Goal: Task Accomplishment & Management: Use online tool/utility

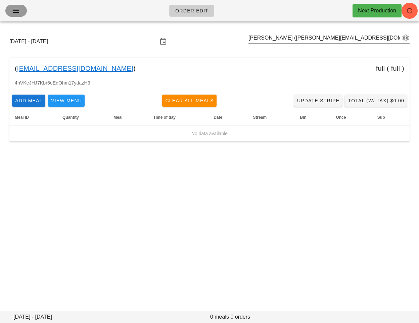
click at [22, 12] on button "button" at bounding box center [15, 11] width 21 height 12
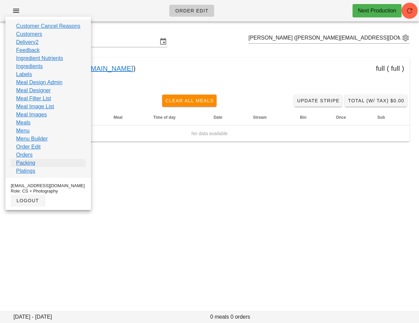
click at [28, 161] on link "Packing" at bounding box center [25, 163] width 19 height 8
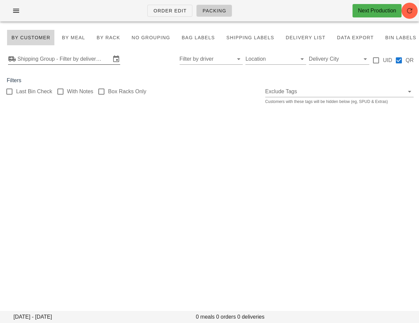
click at [42, 61] on input "Shipping Group - Filter by delivery logistics" at bounding box center [63, 59] width 93 height 11
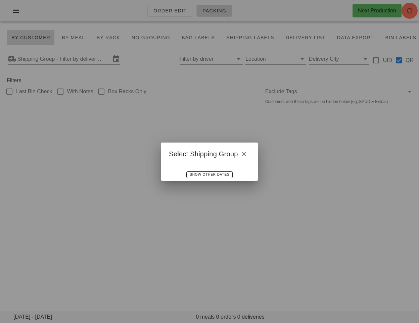
click at [65, 110] on div at bounding box center [209, 161] width 419 height 323
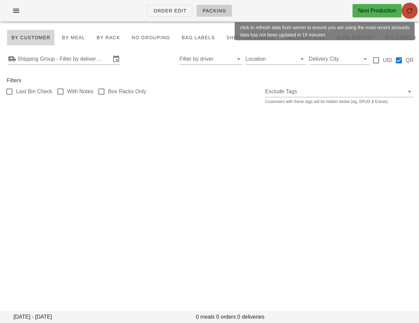
click at [410, 13] on icon "button" at bounding box center [410, 11] width 8 height 8
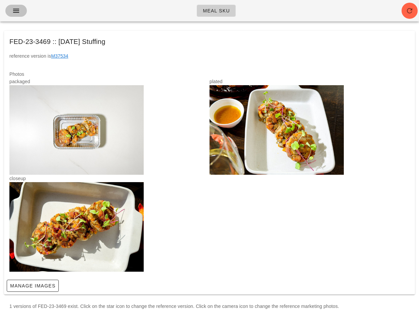
click at [16, 10] on icon "button" at bounding box center [16, 11] width 8 height 8
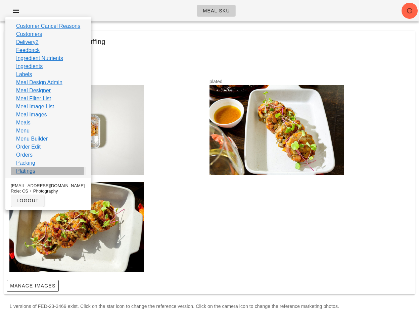
click at [28, 167] on link "Platings" at bounding box center [25, 171] width 19 height 8
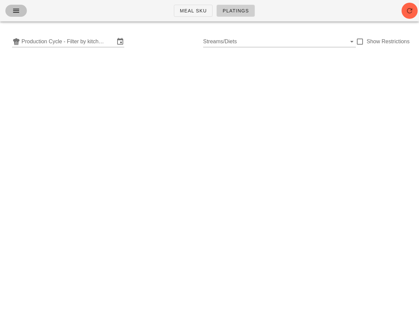
click at [16, 14] on icon "button" at bounding box center [16, 11] width 8 height 8
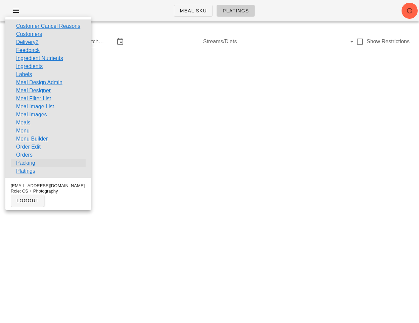
click at [26, 164] on link "Packing" at bounding box center [25, 163] width 19 height 8
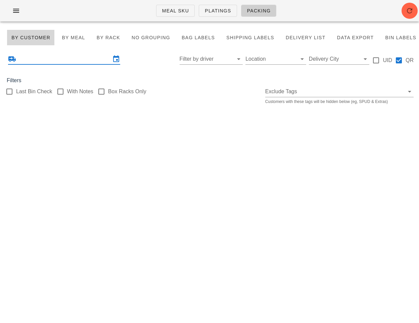
click at [70, 58] on input "text" at bounding box center [63, 59] width 93 height 11
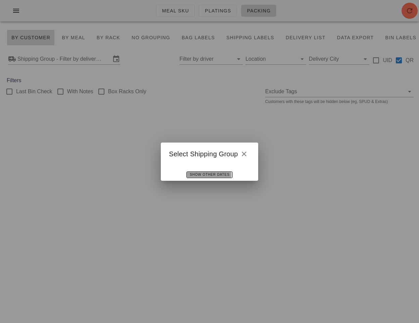
click at [219, 177] on span "Show Other Dates" at bounding box center [209, 175] width 40 height 4
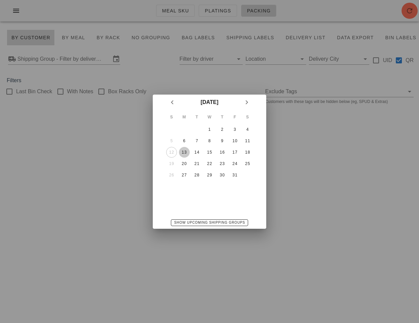
click at [187, 153] on div "13" at bounding box center [184, 152] width 11 height 5
click at [154, 214] on div "[DATE] S M T W T F S 1 2 3 4 5 6 7 8 9 10 11 12 13 14 15 16 17 18 19 20 21 22 2…" at bounding box center [209, 162] width 113 height 134
click at [127, 207] on div at bounding box center [209, 161] width 419 height 323
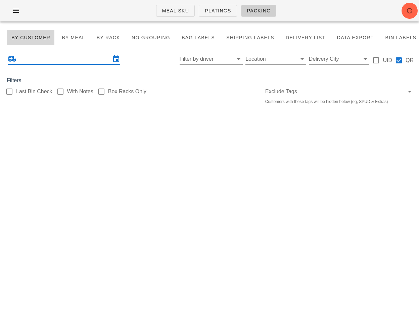
click at [91, 60] on input "text" at bounding box center [63, 59] width 93 height 11
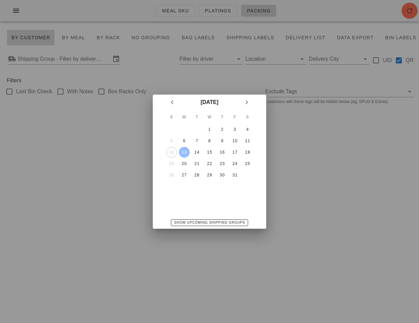
click at [186, 152] on div "13" at bounding box center [184, 152] width 11 height 5
click at [207, 152] on div "15" at bounding box center [209, 152] width 11 height 5
click at [185, 153] on div "13" at bounding box center [184, 152] width 11 height 5
click at [136, 209] on div at bounding box center [209, 161] width 419 height 323
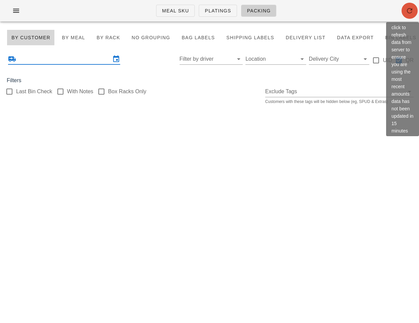
click at [407, 9] on icon "button" at bounding box center [410, 11] width 8 height 8
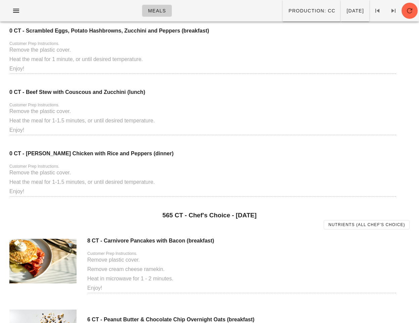
scroll to position [1264, 0]
click at [17, 16] on button "button" at bounding box center [15, 11] width 21 height 12
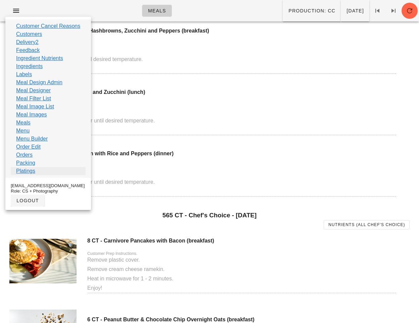
click at [30, 168] on link "Platings" at bounding box center [25, 171] width 19 height 8
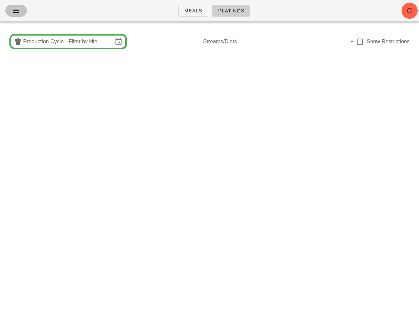
click at [16, 10] on icon "button" at bounding box center [16, 11] width 8 height 8
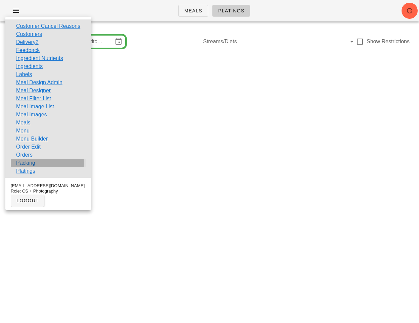
click at [32, 161] on link "Packing" at bounding box center [25, 163] width 19 height 8
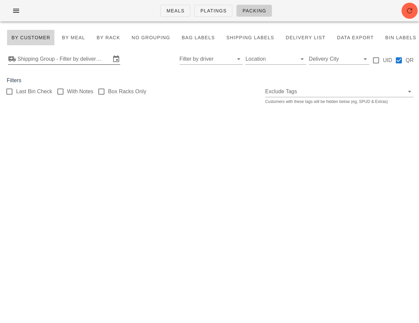
click at [48, 61] on input "Shipping Group - Filter by delivery logistics" at bounding box center [63, 59] width 93 height 11
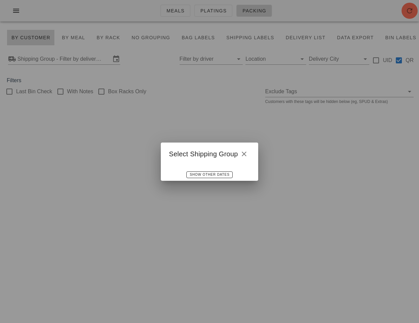
click at [206, 168] on div at bounding box center [209, 165] width 97 height 5
click at [205, 174] on span "Show Other Dates" at bounding box center [209, 175] width 40 height 4
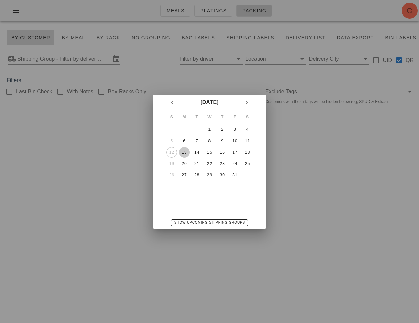
click at [188, 151] on div "13" at bounding box center [184, 152] width 11 height 5
click at [205, 222] on span "Show Upcoming Shipping Groups" at bounding box center [209, 223] width 71 height 4
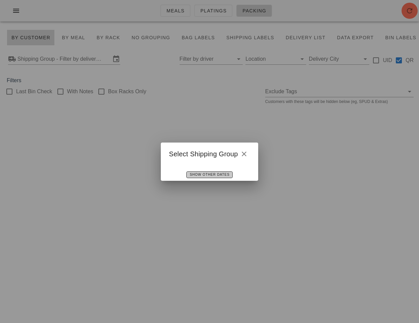
click at [210, 172] on button "Show Other Dates" at bounding box center [209, 175] width 46 height 7
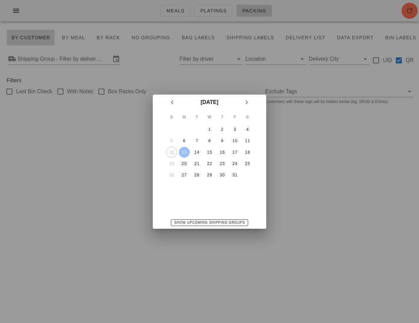
click at [124, 189] on div at bounding box center [209, 161] width 419 height 323
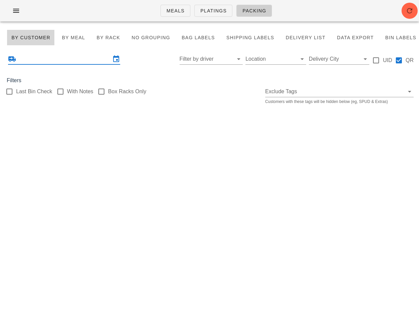
click at [85, 59] on input "text" at bounding box center [63, 59] width 93 height 11
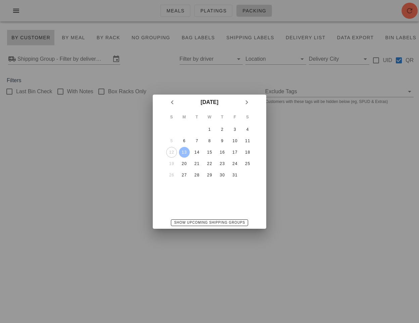
click at [184, 153] on div "13" at bounding box center [184, 152] width 11 height 5
click at [122, 173] on div at bounding box center [209, 161] width 419 height 323
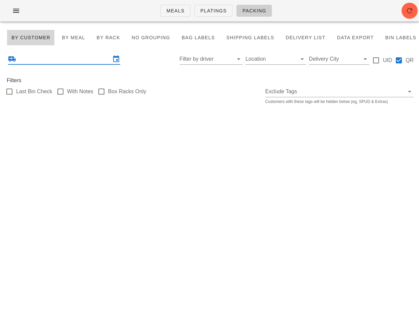
click at [95, 59] on input "text" at bounding box center [63, 59] width 93 height 11
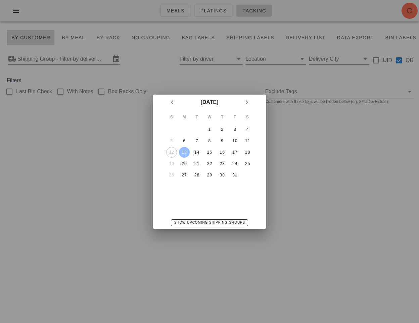
click at [188, 151] on div "13" at bounding box center [184, 152] width 11 height 5
click at [115, 184] on div at bounding box center [209, 161] width 419 height 323
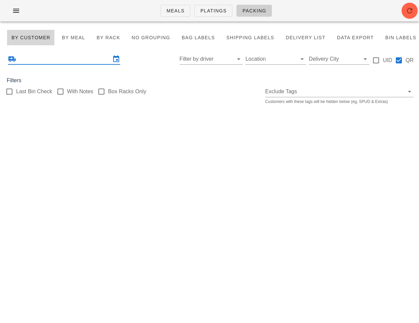
click at [217, 68] on div "Filter by driver Location Delivery City UID QR" at bounding box center [209, 58] width 419 height 21
click at [216, 62] on input "Filter by driver" at bounding box center [206, 59] width 53 height 11
click at [208, 109] on div "By Customer By Meal By Rack No grouping Bag Labels Shipping Labels Delivery Lis…" at bounding box center [209, 72] width 419 height 90
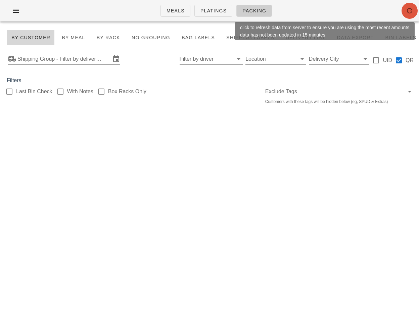
click at [408, 12] on icon "button" at bounding box center [410, 11] width 8 height 8
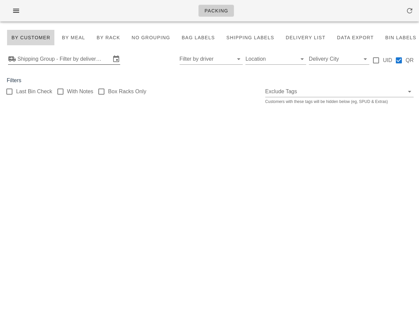
click at [95, 56] on input "Shipping Group - Filter by delivery logistics" at bounding box center [63, 59] width 93 height 11
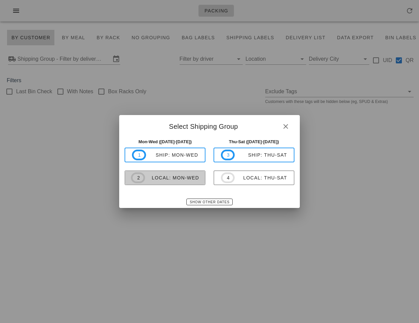
click at [180, 184] on button "2 local: Mon-Wed" at bounding box center [165, 178] width 81 height 15
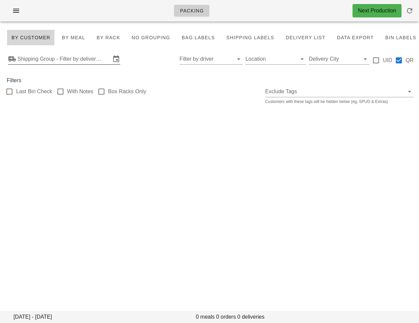
click at [93, 58] on input "Shipping Group - Filter by delivery logistics" at bounding box center [63, 59] width 93 height 11
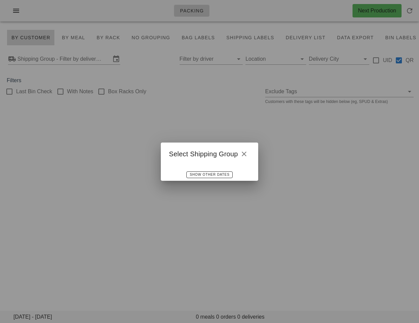
click at [81, 117] on div at bounding box center [209, 161] width 419 height 323
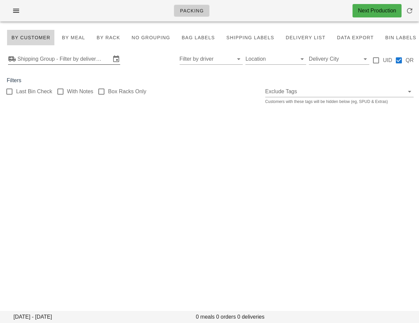
click at [59, 62] on input "Shipping Group - Filter by delivery logistics" at bounding box center [63, 59] width 93 height 11
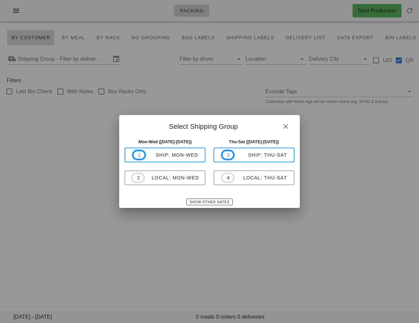
click at [94, 159] on div at bounding box center [209, 161] width 419 height 323
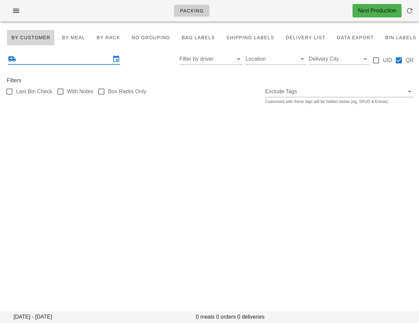
click at [88, 63] on input "text" at bounding box center [63, 59] width 93 height 11
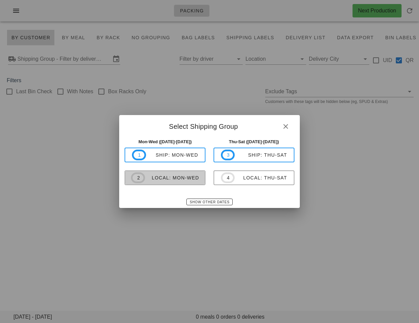
click at [176, 182] on span "2 local: Mon-Wed" at bounding box center [165, 178] width 68 height 11
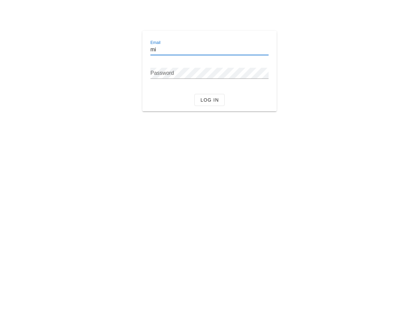
type input "[EMAIL_ADDRESS][DOMAIN_NAME]"
click at [219, 51] on input "[EMAIL_ADDRESS][DOMAIN_NAME]" at bounding box center [209, 49] width 118 height 11
type input "[EMAIL_ADDRESS][DOMAIN_NAME]"
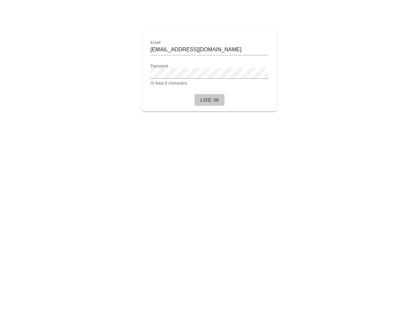
click at [218, 103] on span "Log in" at bounding box center [209, 99] width 19 height 5
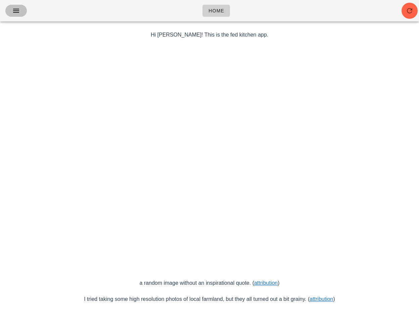
click at [16, 11] on icon "button" at bounding box center [16, 11] width 8 height 8
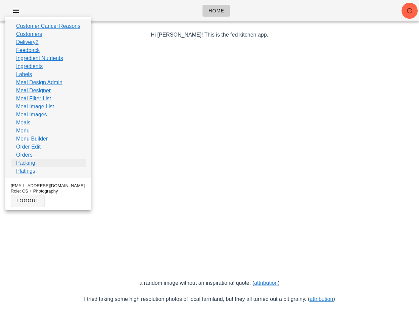
click at [34, 163] on link "Packing" at bounding box center [25, 163] width 19 height 8
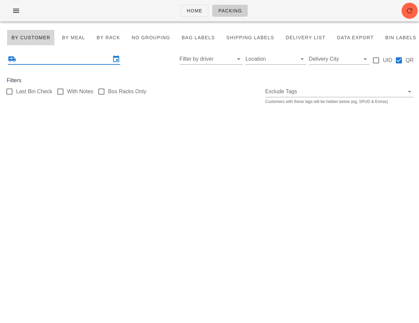
click at [68, 62] on input "text" at bounding box center [63, 59] width 93 height 11
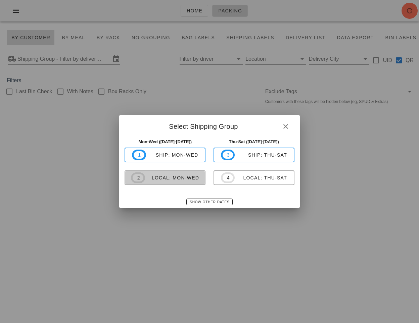
click at [160, 178] on div "local: Mon-Wed" at bounding box center [172, 177] width 54 height 5
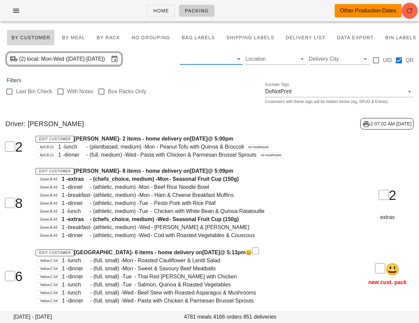
click at [195, 59] on input "text" at bounding box center [206, 59] width 53 height 11
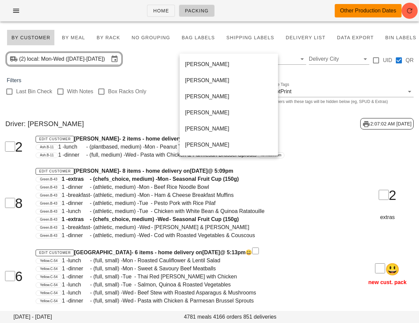
scroll to position [435, 0]
click at [200, 129] on div "Unassigned" at bounding box center [230, 129] width 90 height 6
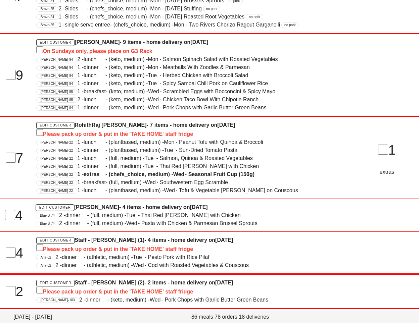
scroll to position [395, 0]
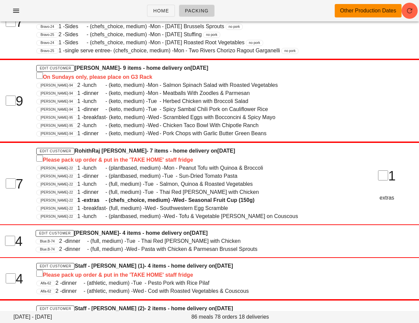
drag, startPoint x: 76, startPoint y: 65, endPoint x: 133, endPoint y: 65, distance: 57.1
click at [133, 65] on h4 "Edit Customer Nadeem Pourmokhtari - 9 items - home delivery on Sunday Oct 12 On…" at bounding box center [191, 72] width 311 height 17
copy h4 "Nadeem Pourmokhtari"
click at [165, 182] on span "1 - lunch - (full, medium) - Tue - Salmon, Quinoa & Roasted Vegetables" at bounding box center [164, 184] width 175 height 6
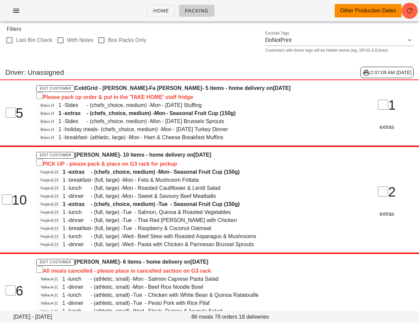
scroll to position [0, 0]
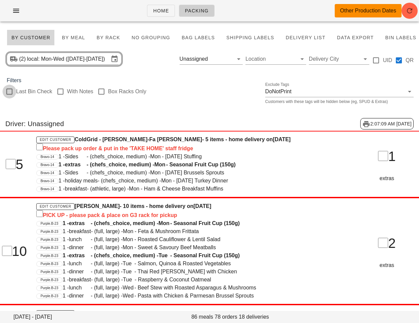
click at [9, 94] on div at bounding box center [9, 91] width 11 height 11
checkbox input "true"
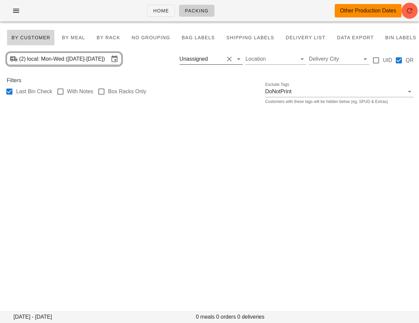
click at [230, 57] on button "Clear Filter by driver" at bounding box center [229, 59] width 8 height 8
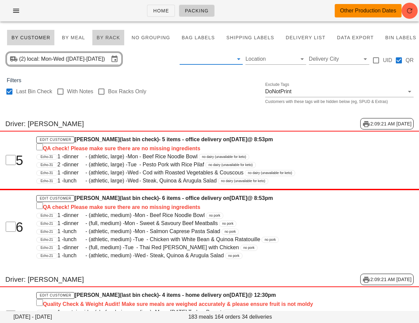
click at [101, 39] on span "By Rack" at bounding box center [108, 37] width 24 height 5
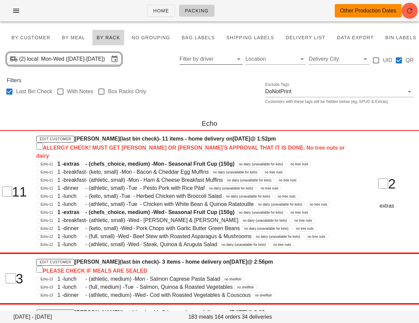
click at [197, 103] on div "Last Bin Check With Notes Box Racks Only Exclude Tags DoNotPrint Customers with…" at bounding box center [209, 95] width 419 height 21
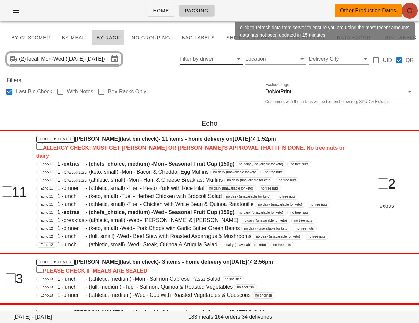
click at [410, 11] on icon "button" at bounding box center [410, 11] width 8 height 8
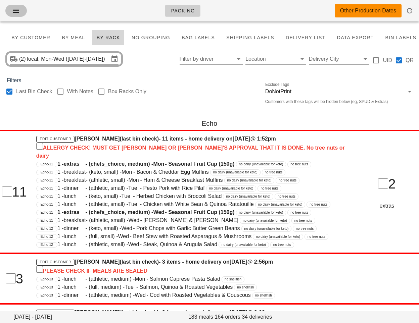
click at [18, 8] on icon "button" at bounding box center [16, 11] width 8 height 8
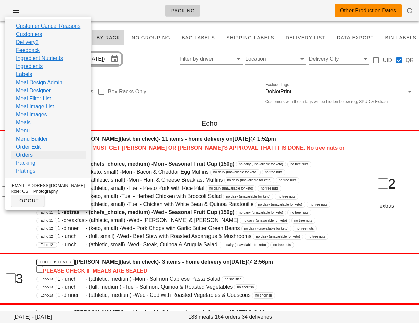
click at [31, 156] on link "Orders" at bounding box center [24, 155] width 16 height 8
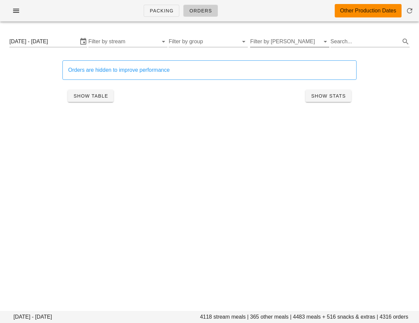
click at [301, 44] on input "Filter by [PERSON_NAME]" at bounding box center [284, 41] width 68 height 11
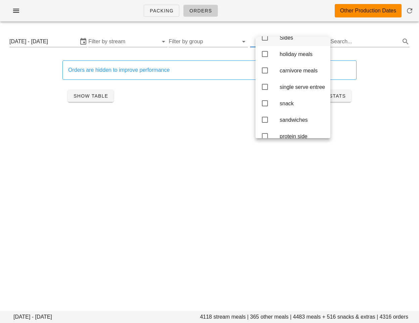
scroll to position [50, 0]
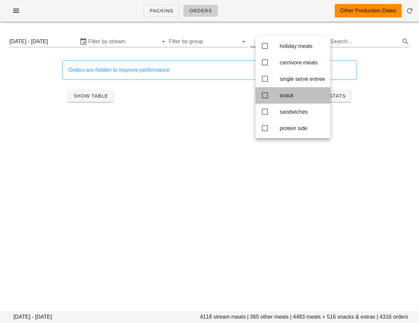
click at [265, 97] on icon at bounding box center [265, 95] width 8 height 8
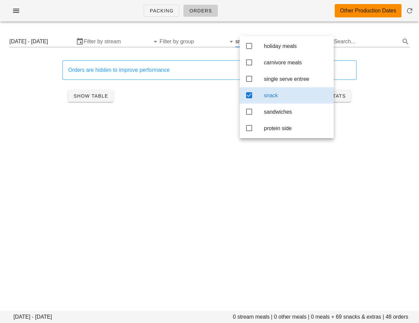
click at [30, 128] on div "[DATE] - [DATE] 0 stream meals | 0 other meals | 0 meals + 69 snacks & extras |…" at bounding box center [209, 78] width 419 height 103
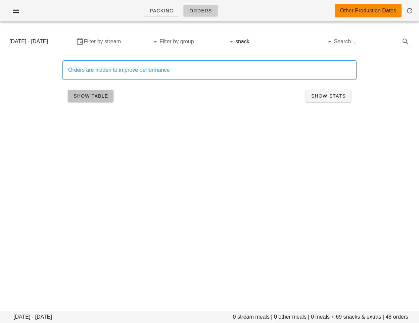
click at [79, 96] on span "Show Table" at bounding box center [90, 95] width 35 height 5
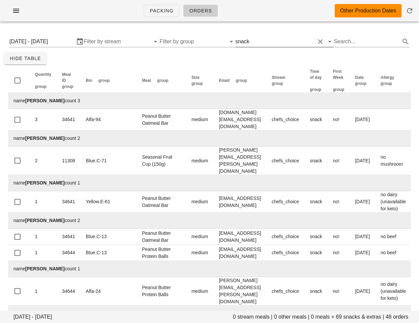
click at [263, 44] on input "text" at bounding box center [283, 41] width 64 height 11
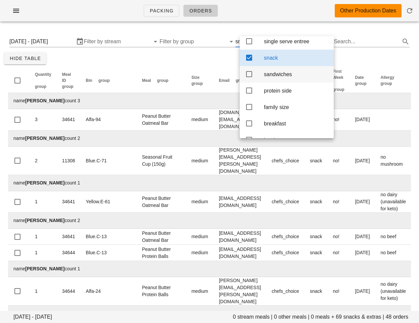
scroll to position [95, 0]
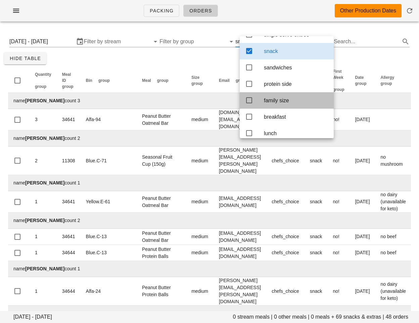
click at [246, 103] on icon at bounding box center [249, 100] width 8 height 8
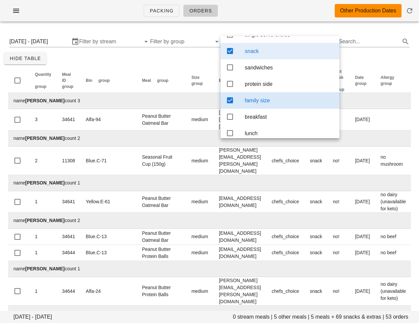
click at [231, 53] on icon at bounding box center [230, 51] width 8 height 8
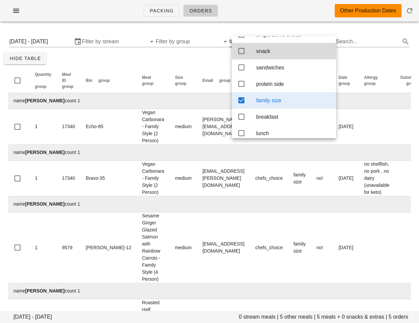
click at [209, 60] on div "[DATE] - [DATE] 0 stream meals | 5 other meals | 5 meals + 0 snacks & extras | …" at bounding box center [209, 253] width 419 height 452
